Goal: Task Accomplishment & Management: Manage account settings

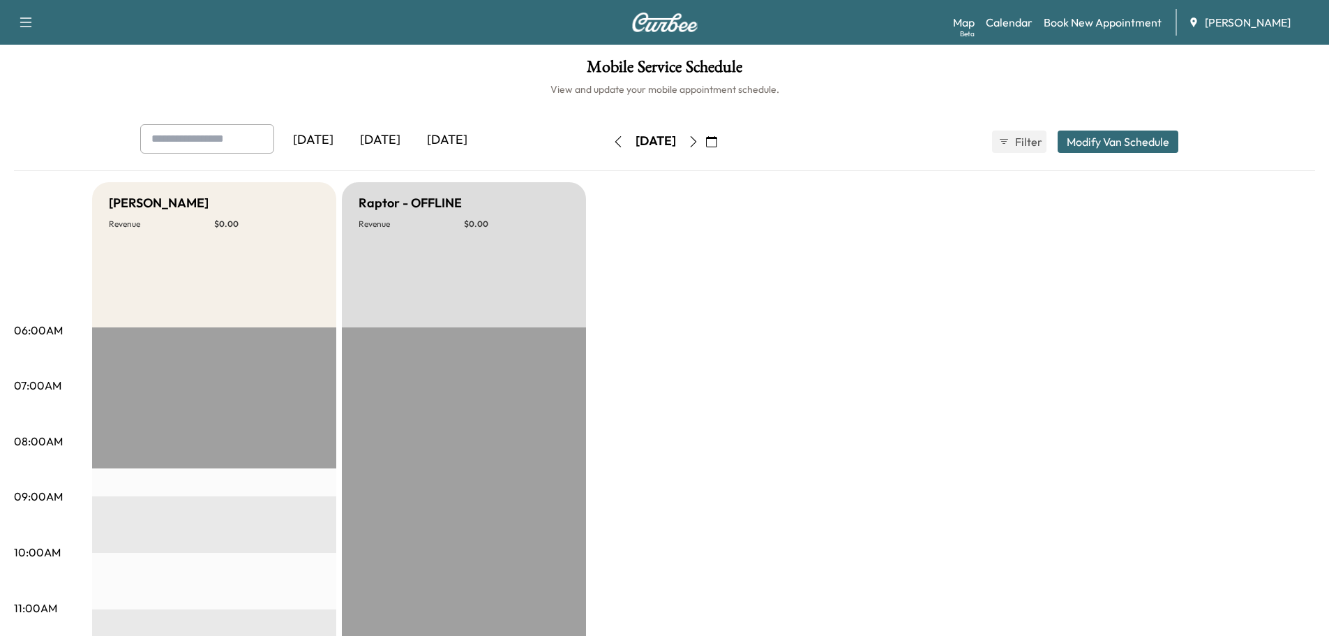
drag, startPoint x: 738, startPoint y: 147, endPoint x: 732, endPoint y: 151, distance: 7.5
click at [699, 147] on icon "button" at bounding box center [693, 141] width 11 height 11
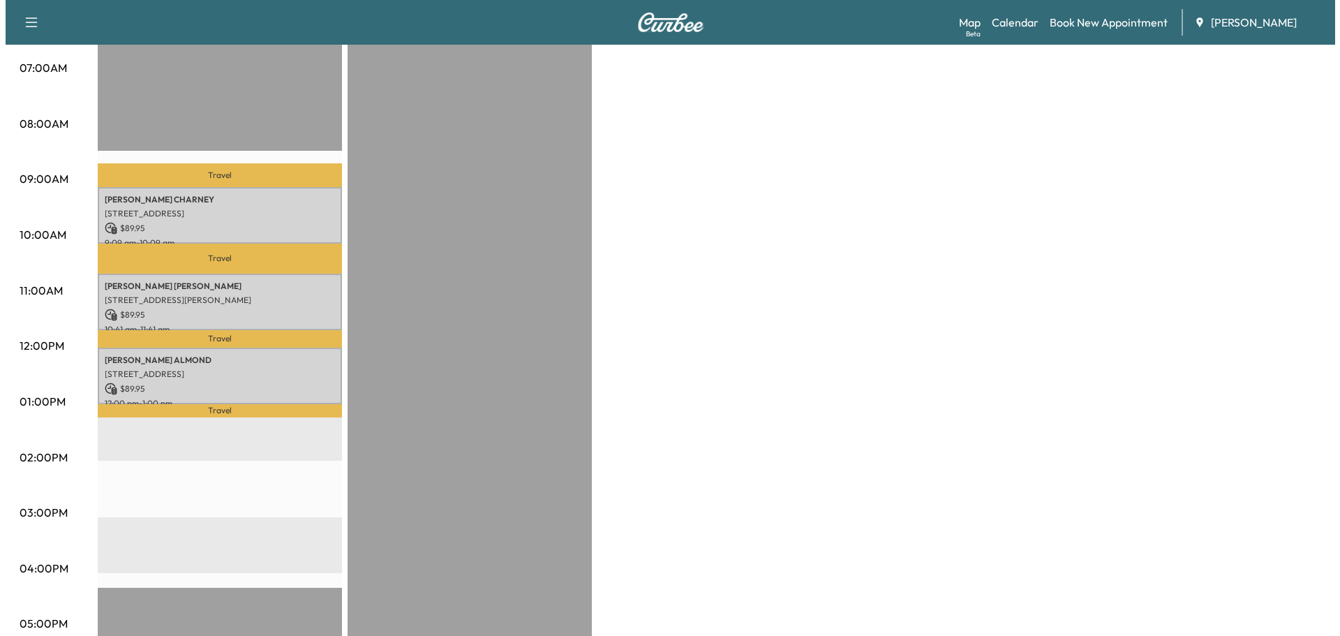
scroll to position [349, 0]
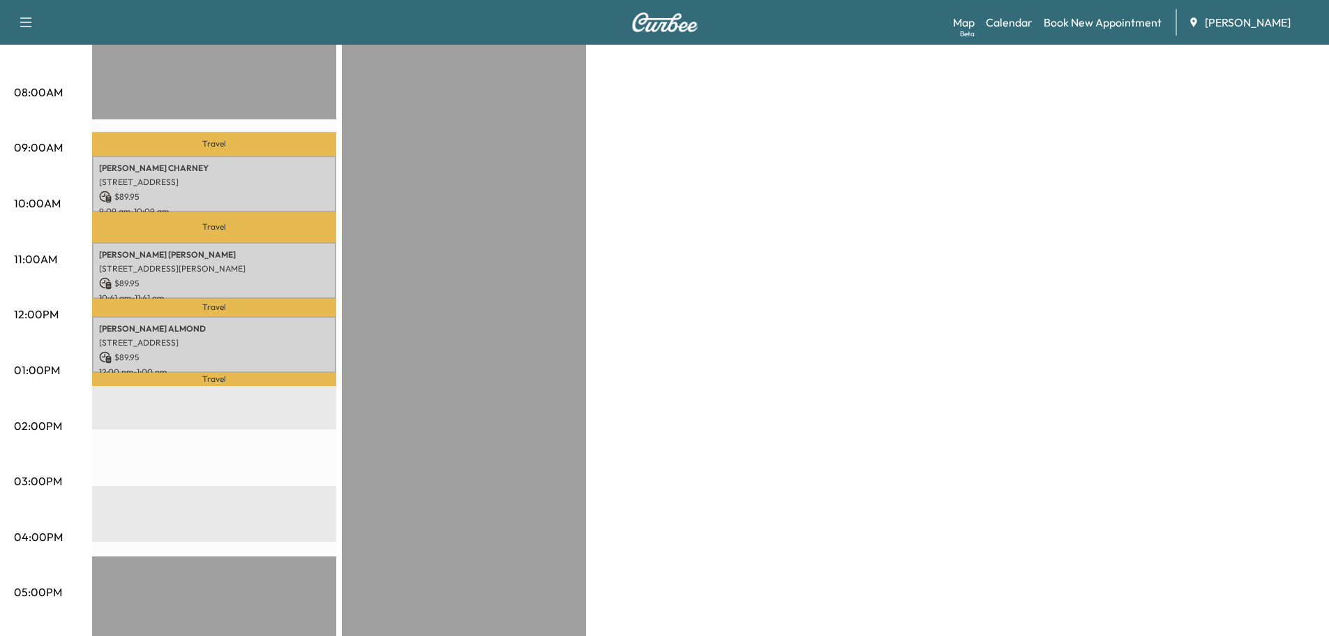
click at [319, 123] on div "Travel [PERSON_NAME] [PERSON_NAME] [STREET_ADDRESS] $ 89.95 9:09 am - 10:09 am …" at bounding box center [214, 429] width 244 height 902
click at [201, 177] on p "[STREET_ADDRESS]" at bounding box center [214, 182] width 230 height 11
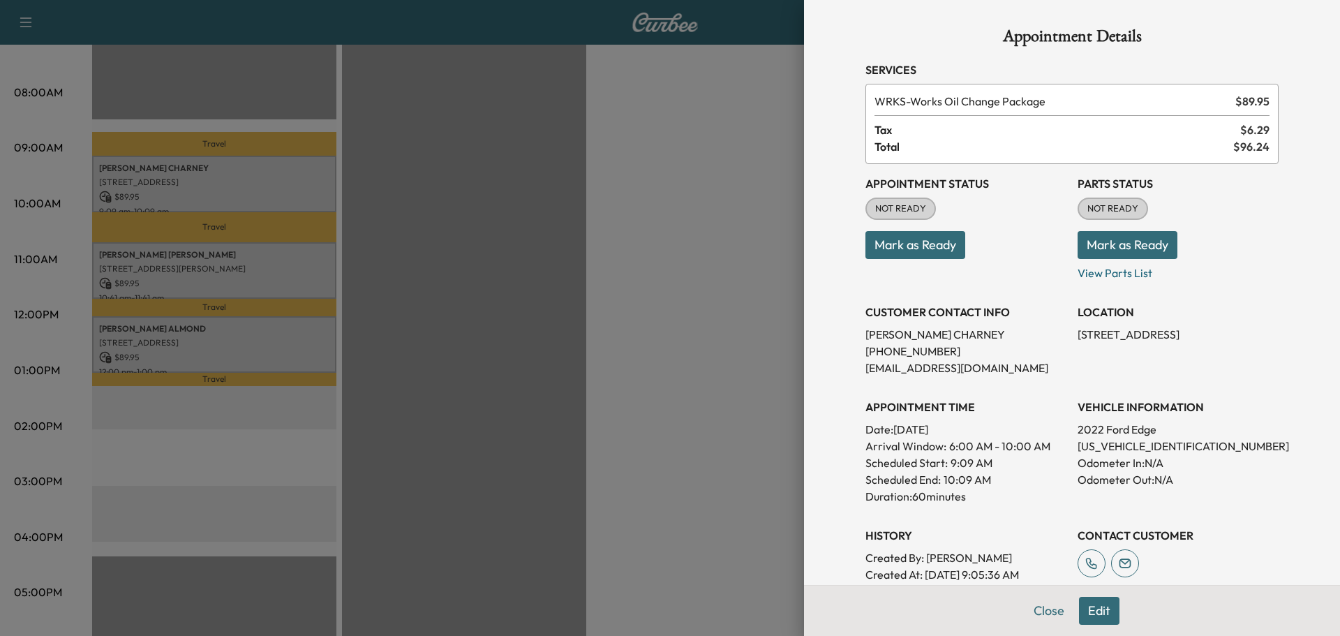
click at [1127, 450] on p "[US_VEHICLE_IDENTIFICATION_NUMBER]" at bounding box center [1177, 446] width 201 height 17
copy p "[US_VEHICLE_IDENTIFICATION_NUMBER]"
click at [897, 244] on button "Mark as Ready" at bounding box center [915, 245] width 100 height 28
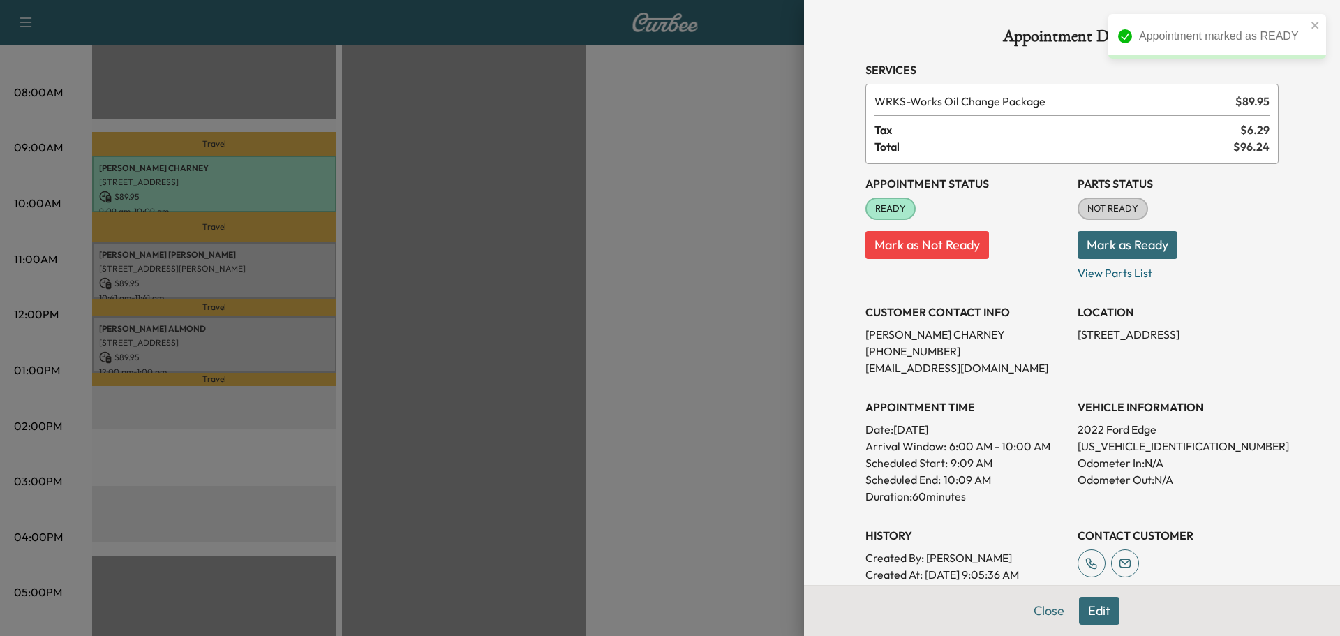
click at [468, 412] on div at bounding box center [670, 318] width 1340 height 636
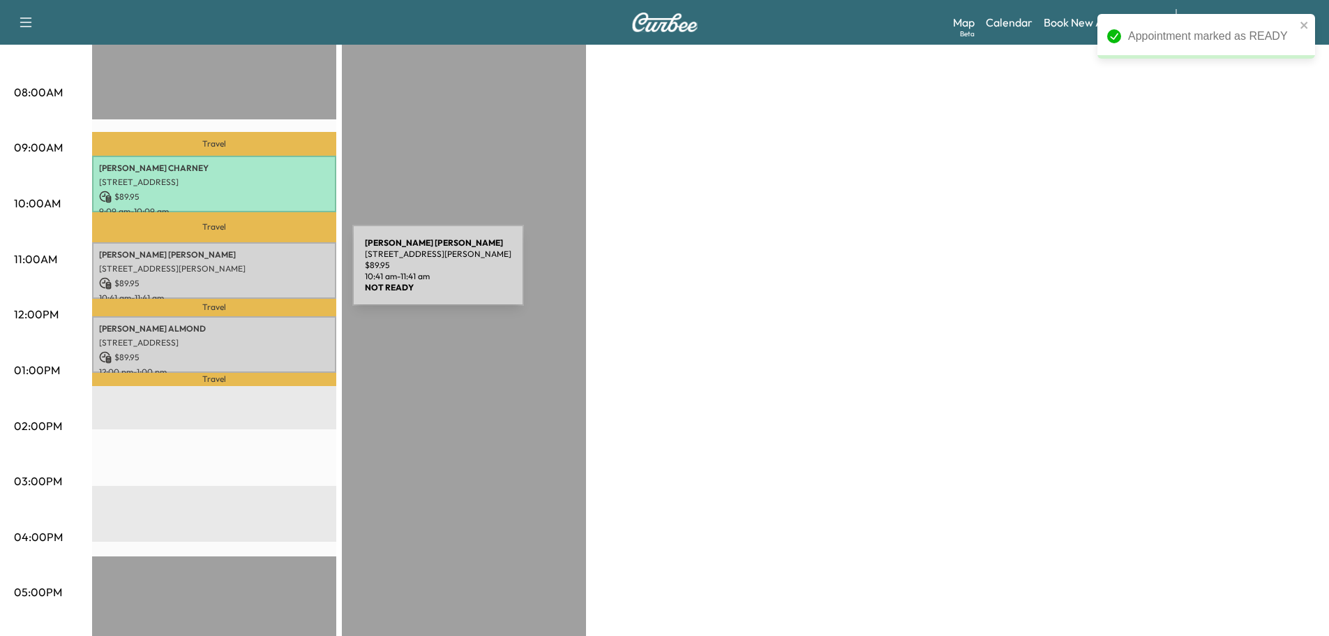
click at [248, 277] on p "$ 89.95" at bounding box center [214, 283] width 230 height 13
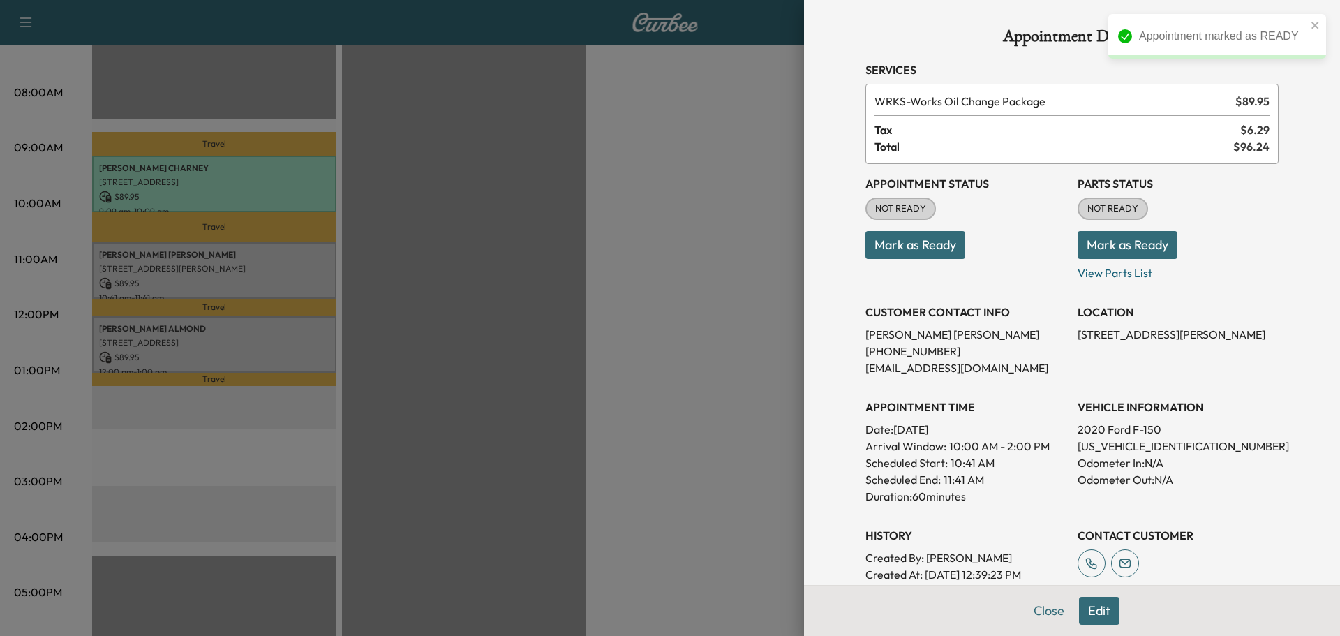
click at [912, 227] on p "Mark as Ready" at bounding box center [965, 239] width 201 height 39
click at [912, 242] on button "Mark as Ready" at bounding box center [915, 245] width 100 height 28
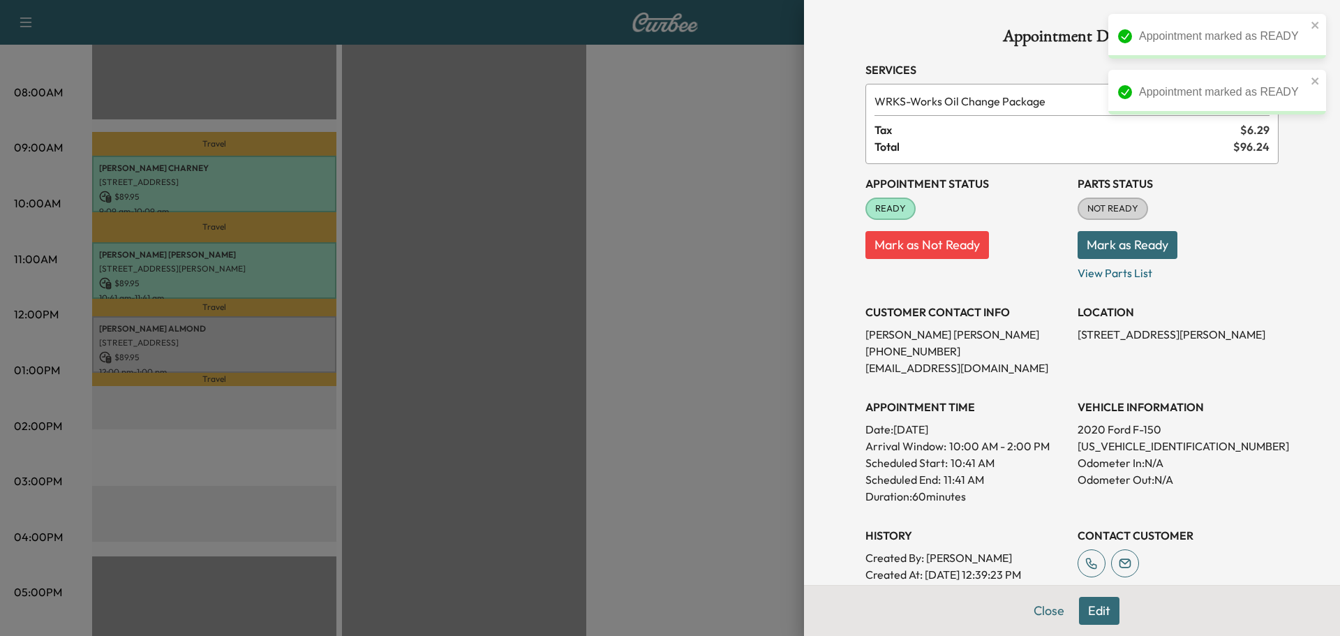
click at [1125, 439] on p "[US_VEHICLE_IDENTIFICATION_NUMBER]" at bounding box center [1177, 446] width 201 height 17
copy p "[US_VEHICLE_IDENTIFICATION_NUMBER]"
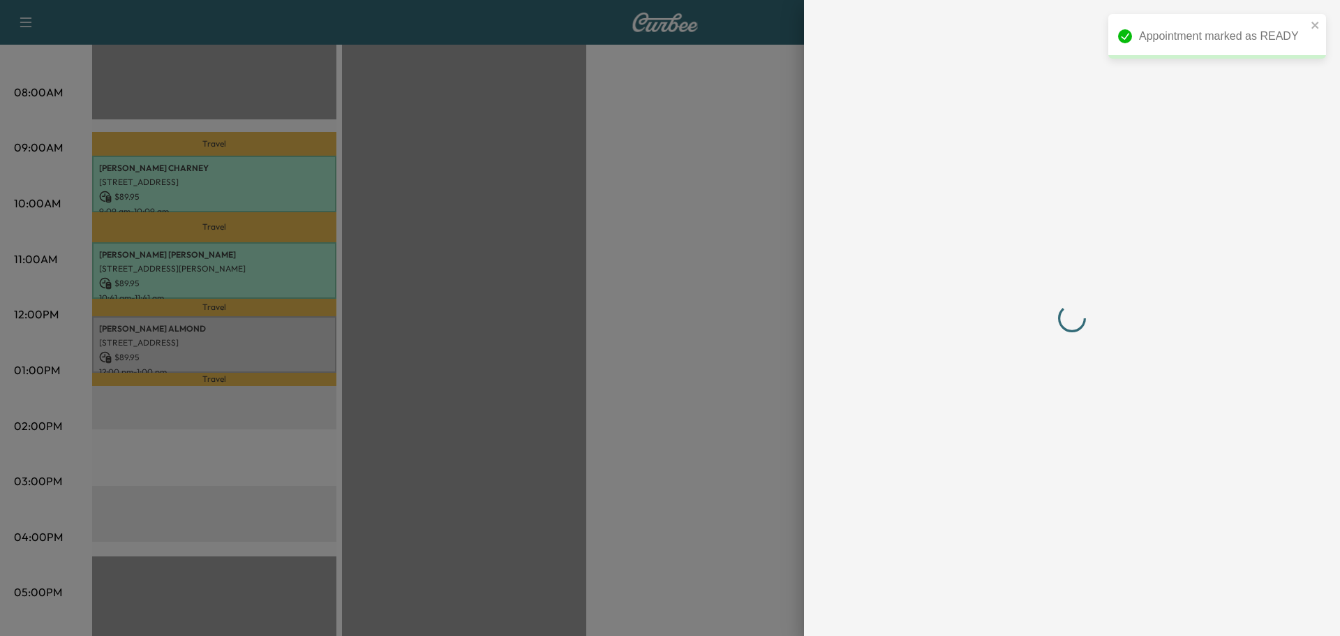
drag, startPoint x: 433, startPoint y: 359, endPoint x: 169, endPoint y: 360, distance: 263.8
click at [424, 359] on div at bounding box center [670, 318] width 1340 height 636
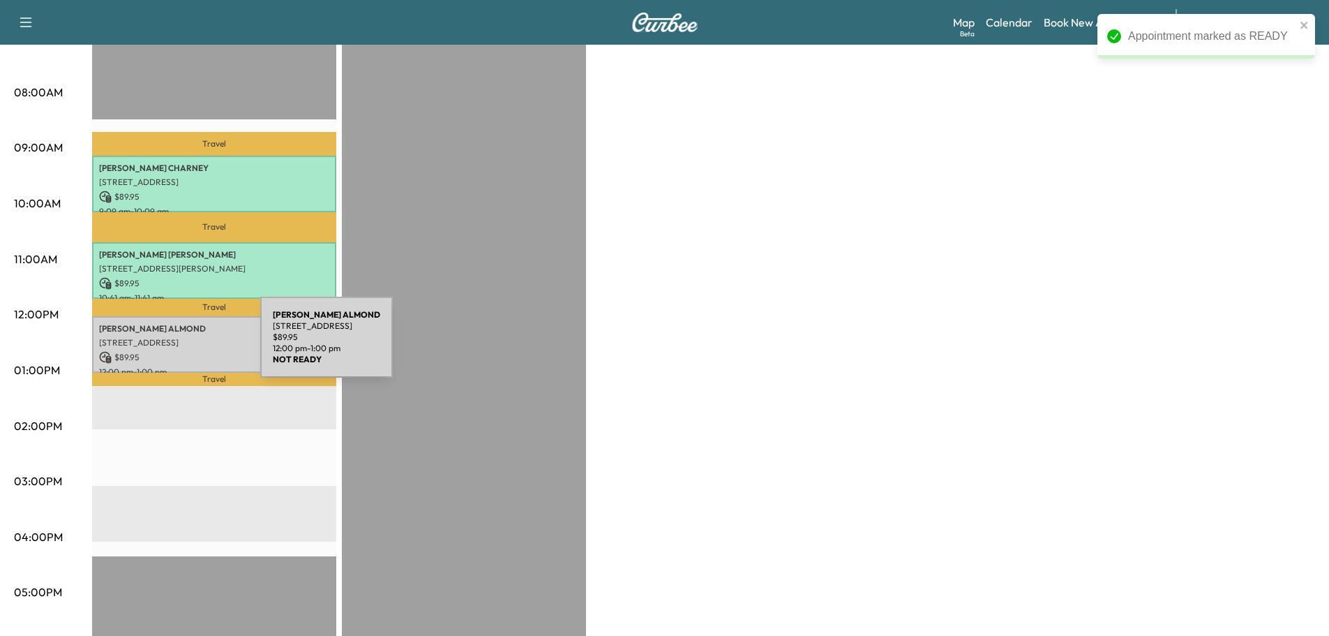
click at [156, 345] on div "[PERSON_NAME] [STREET_ADDRESS] $ 89.95 12:00 pm - 1:00 pm" at bounding box center [214, 344] width 244 height 57
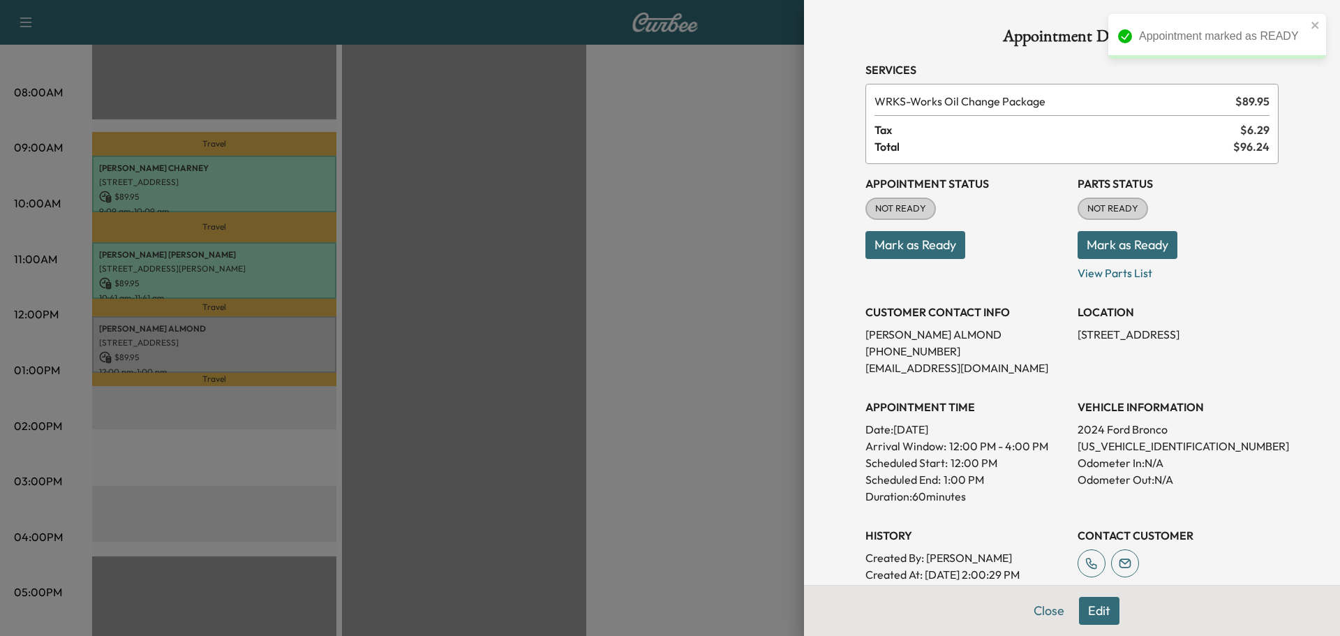
click at [1112, 447] on p "[US_VEHICLE_IDENTIFICATION_NUMBER]" at bounding box center [1177, 446] width 201 height 17
copy p "[US_VEHICLE_IDENTIFICATION_NUMBER]"
